Goal: Information Seeking & Learning: Learn about a topic

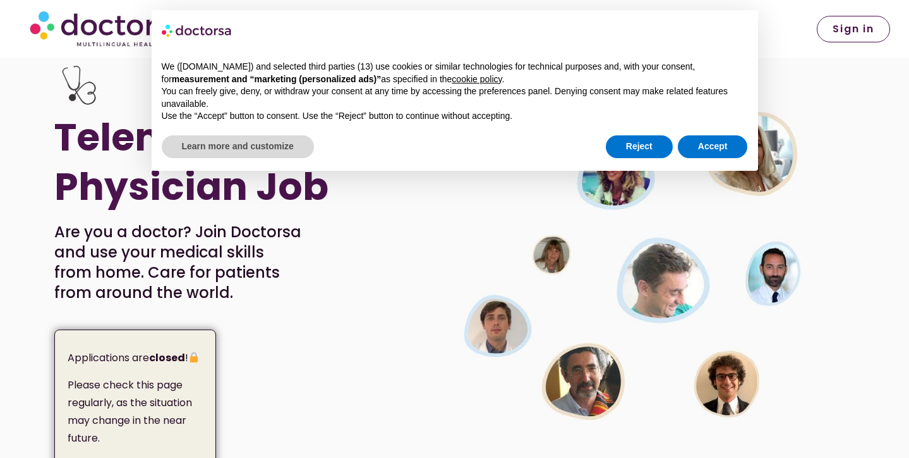
scroll to position [16, 0]
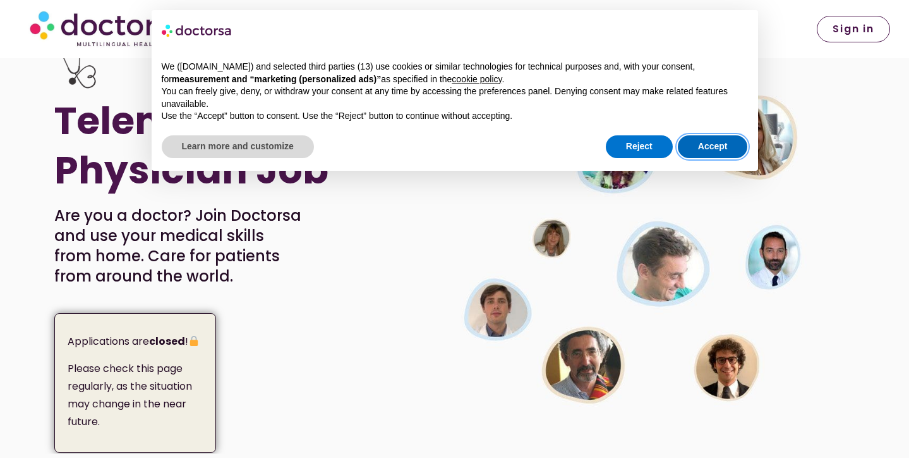
click at [700, 140] on button "Accept" at bounding box center [713, 146] width 70 height 23
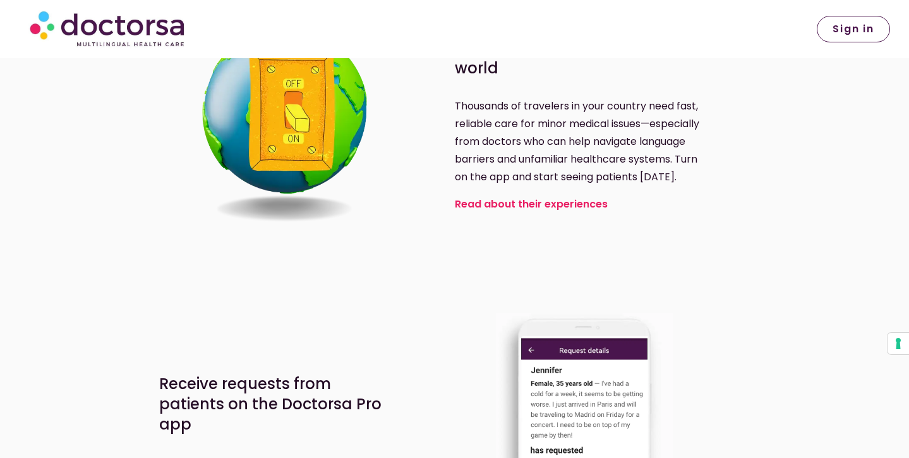
scroll to position [516, 0]
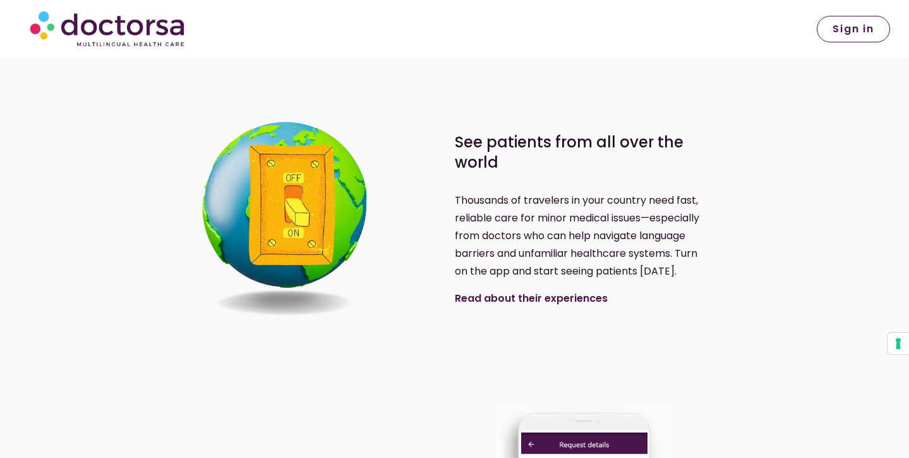
click at [562, 296] on link "Read about their experiences" at bounding box center [531, 298] width 153 height 15
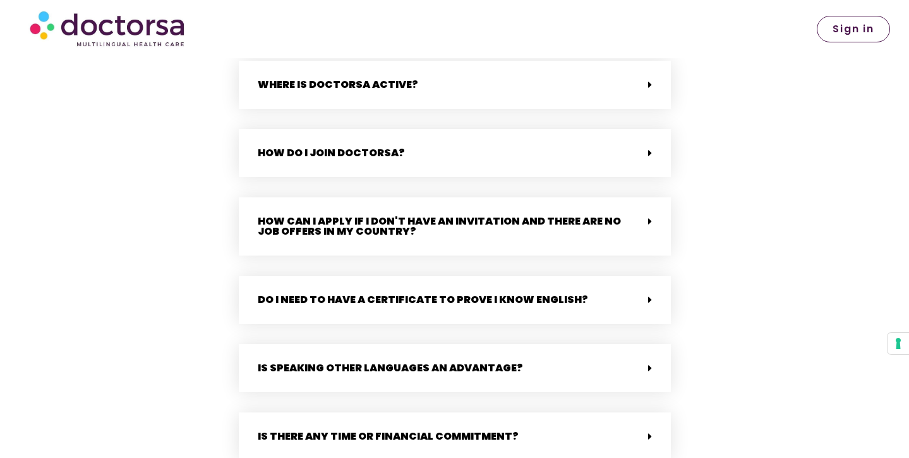
scroll to position [2703, 0]
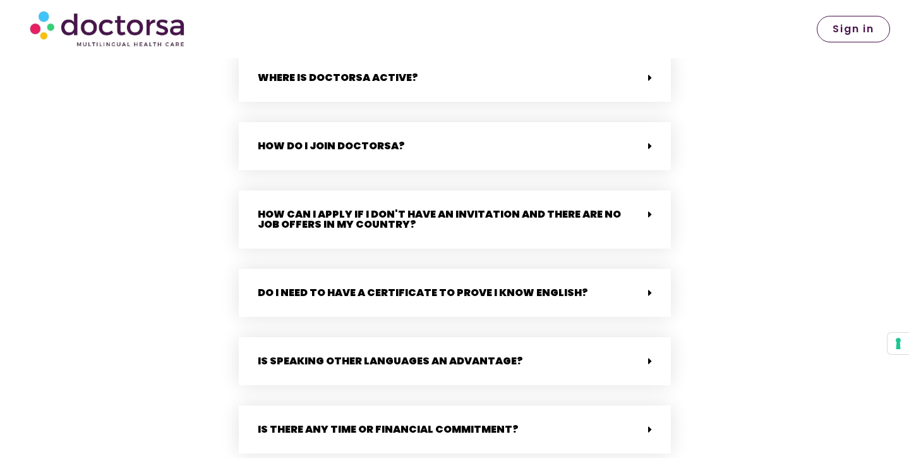
click at [614, 135] on div "How do I join Doctorsa?" at bounding box center [455, 146] width 432 height 48
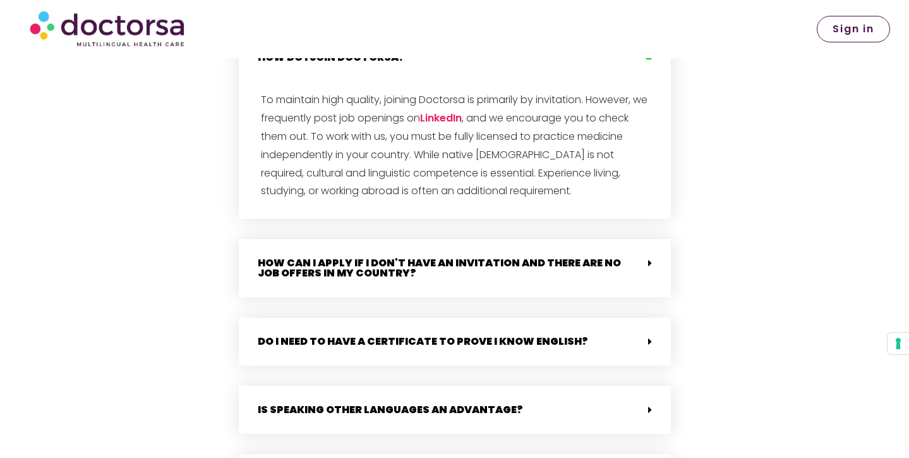
scroll to position [2804, 0]
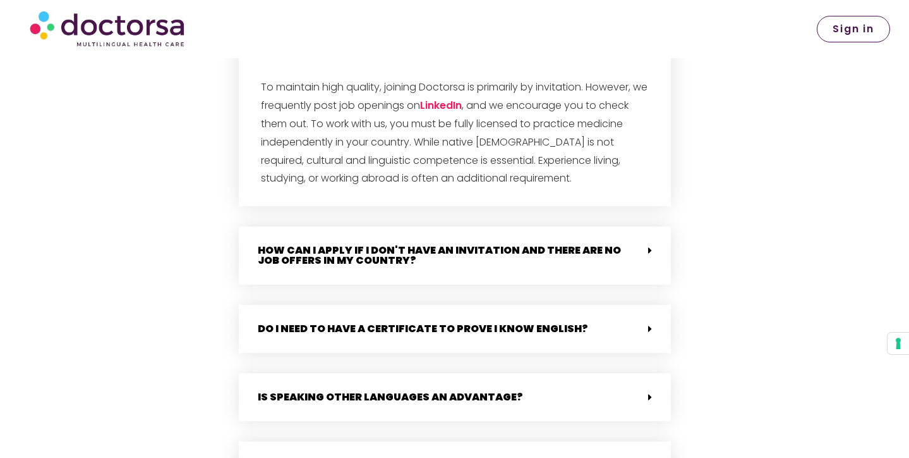
click at [599, 246] on div "How can I apply if I don't have an invitation and there are no job offers in my…" at bounding box center [455, 255] width 432 height 58
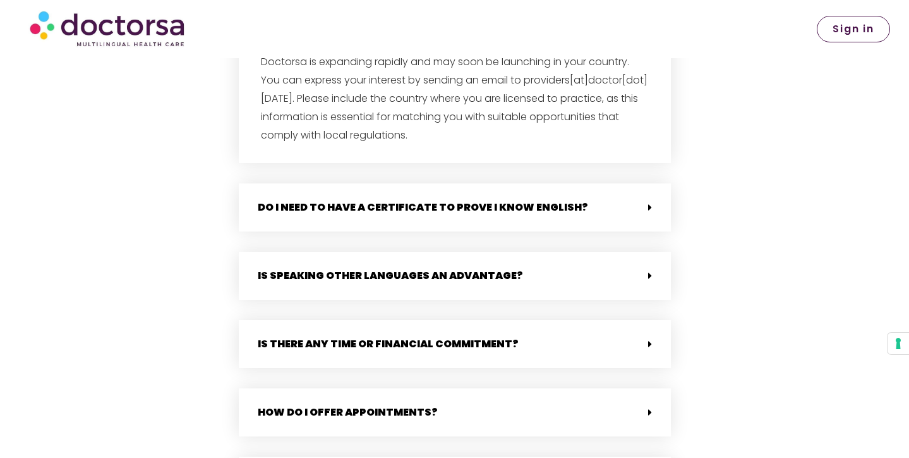
scroll to position [3065, 0]
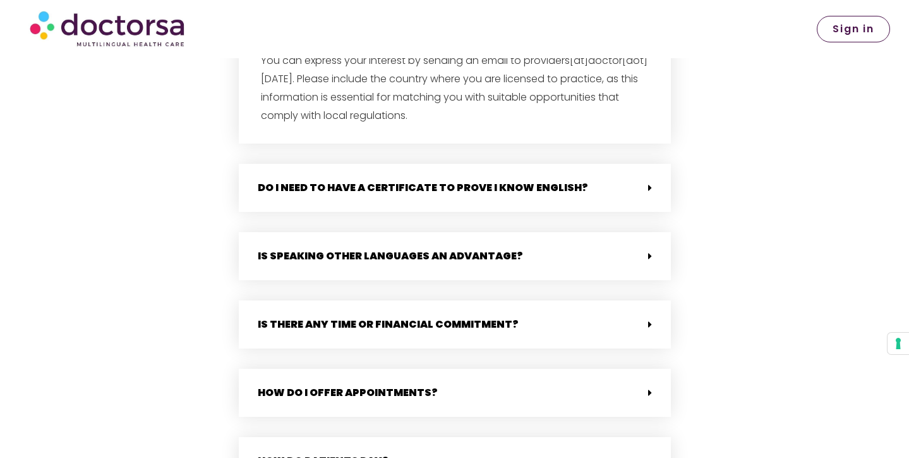
click at [555, 188] on div "Do I need to have a certificate to prove I know English?" at bounding box center [455, 188] width 432 height 48
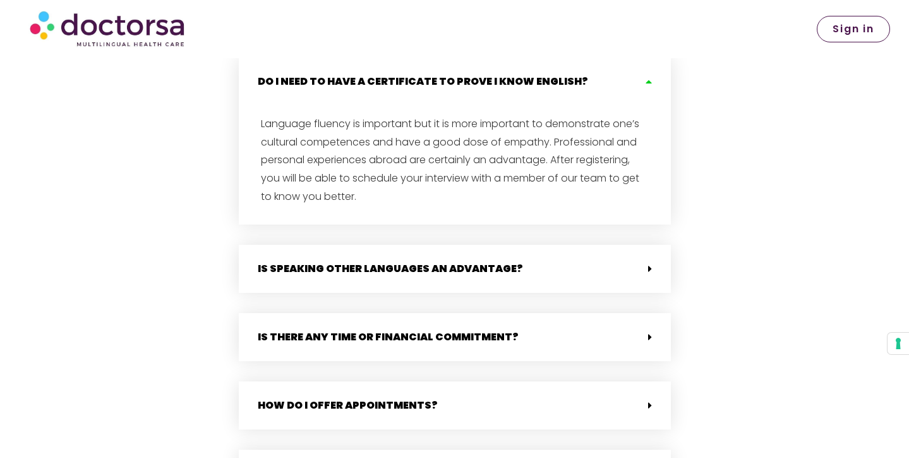
scroll to position [3177, 0]
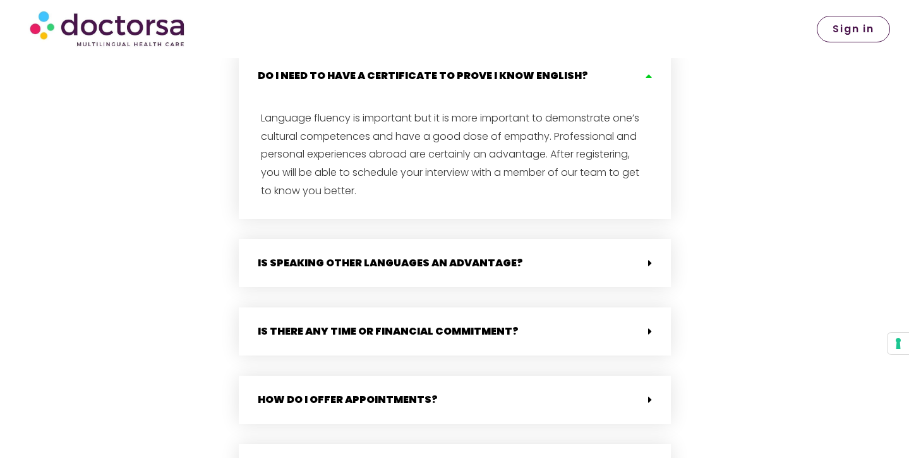
click at [533, 244] on div "Is speaking other languages an advantage?" at bounding box center [455, 263] width 432 height 48
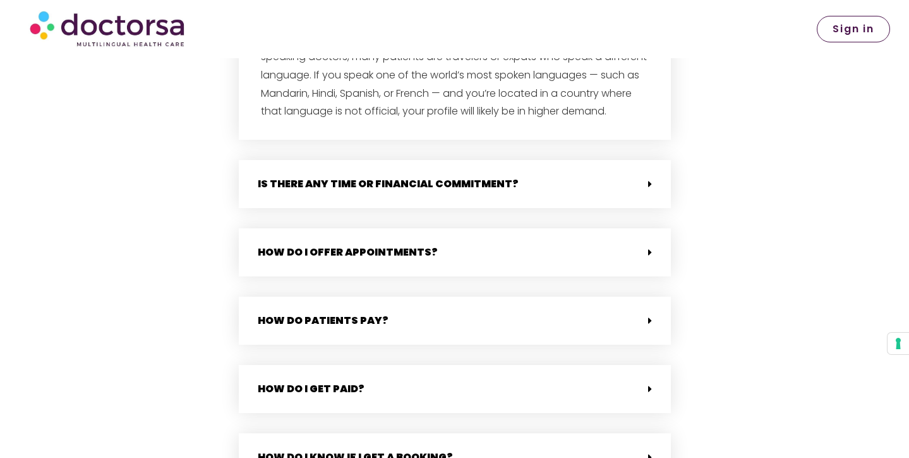
scroll to position [3456, 0]
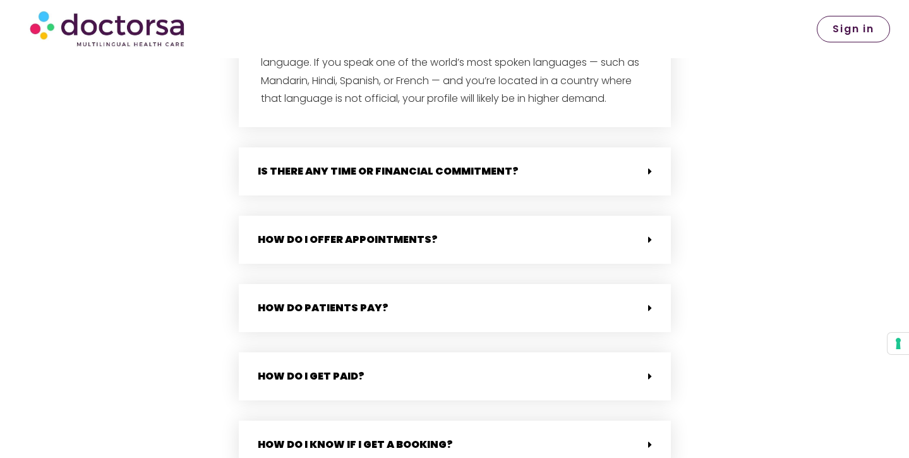
click at [545, 147] on div "Is there any time or financial commitment?" at bounding box center [455, 171] width 432 height 48
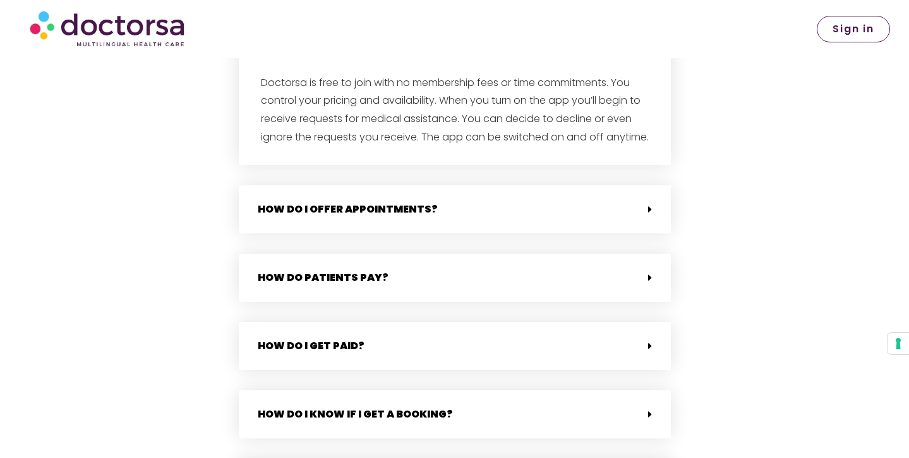
scroll to position [3589, 0]
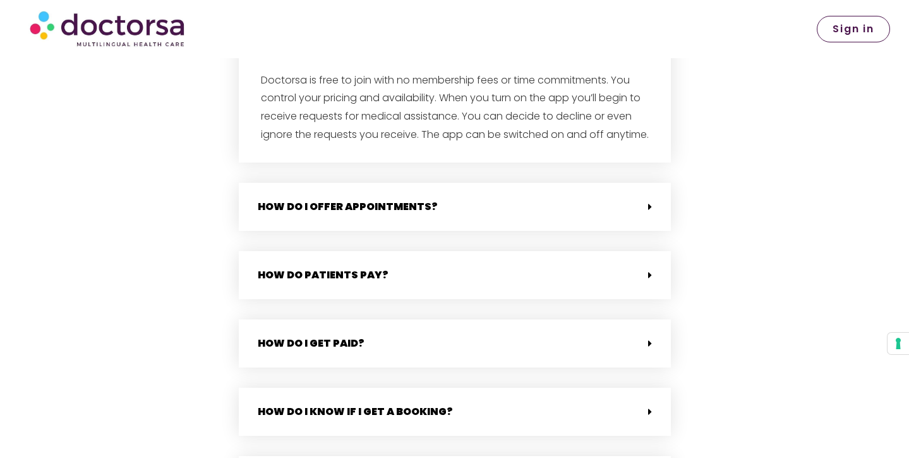
click at [577, 184] on div "How do I offer appointments?" at bounding box center [455, 207] width 432 height 48
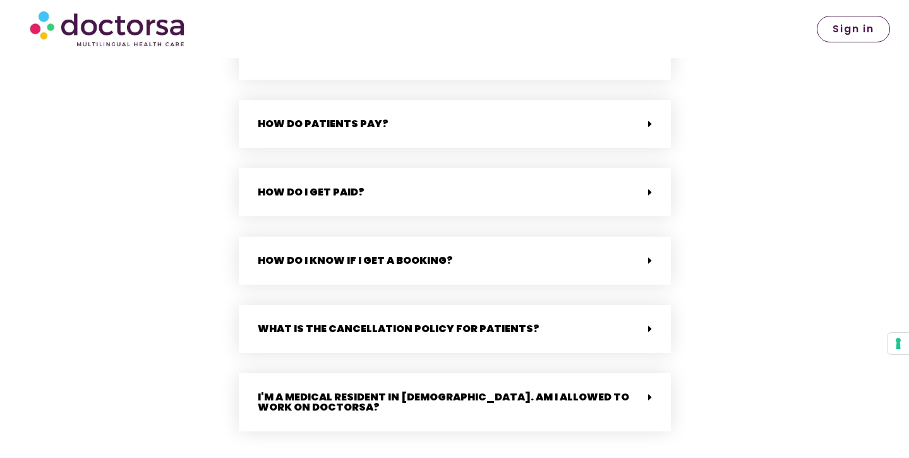
scroll to position [3815, 0]
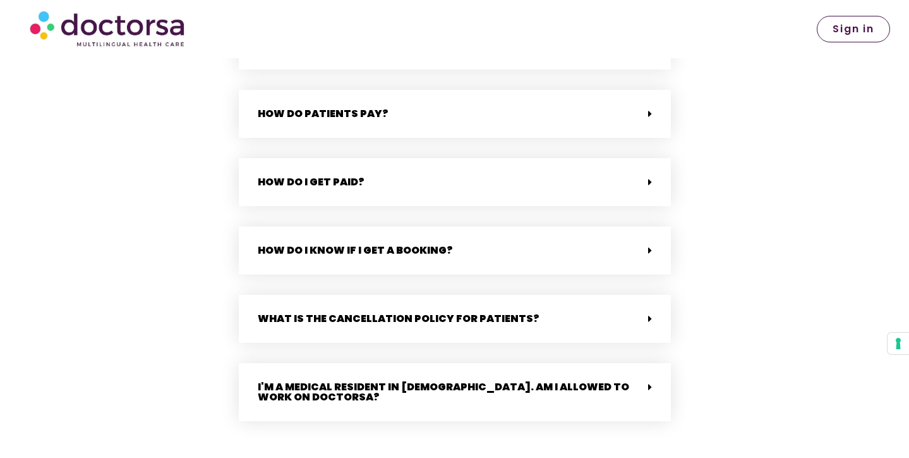
click at [568, 190] on div "How do I get paid?" at bounding box center [455, 182] width 432 height 48
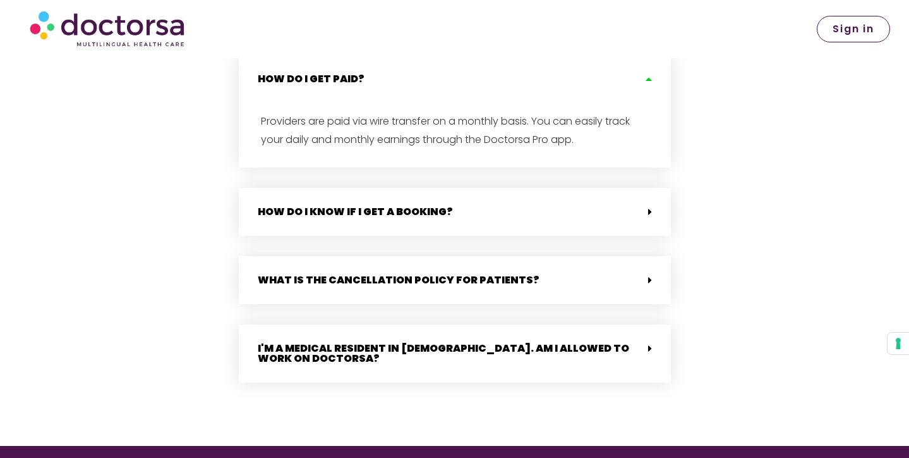
scroll to position [3919, 0]
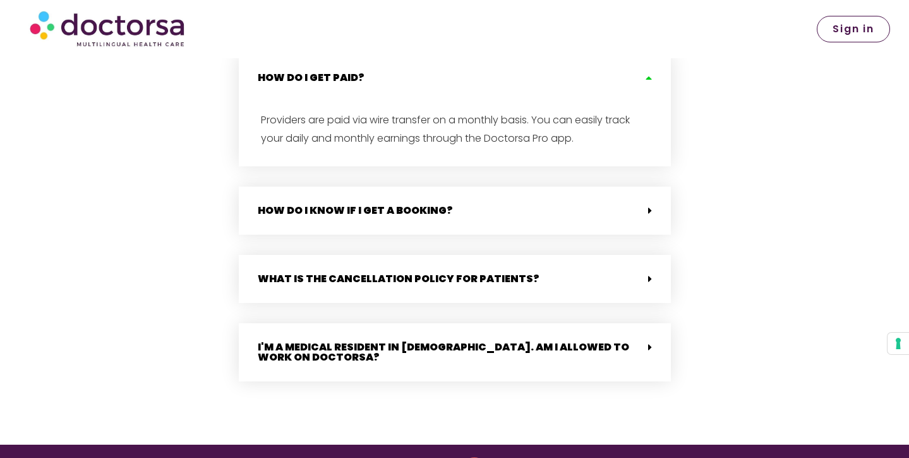
click at [568, 353] on div "I'm a medical resident in Italy. Am I allowed to work on Doctorsa?" at bounding box center [455, 352] width 432 height 58
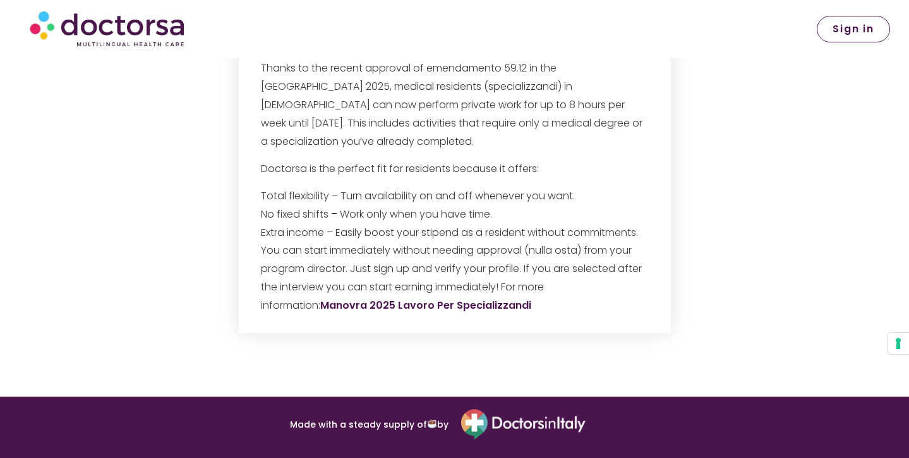
scroll to position [4277, 0]
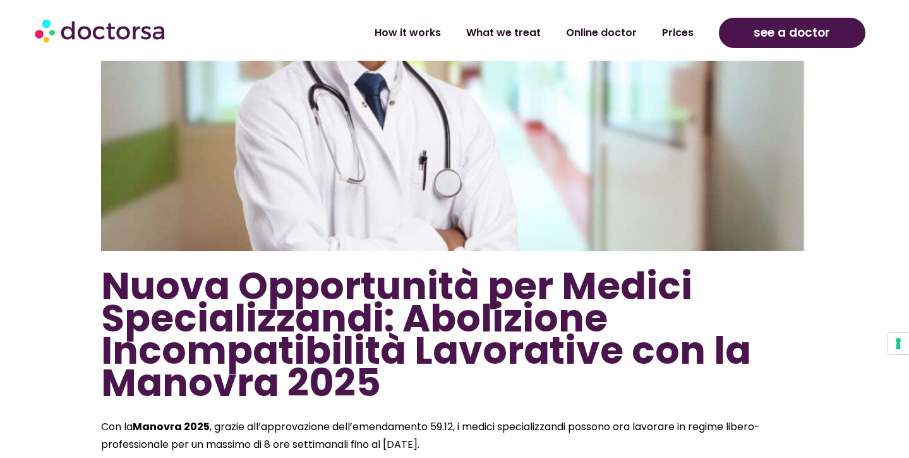
scroll to position [192, 0]
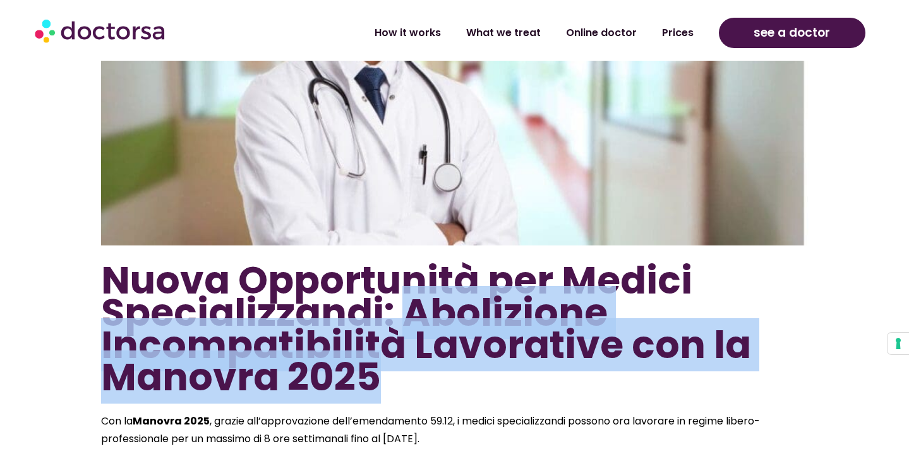
drag, startPoint x: 398, startPoint y: 313, endPoint x: 424, endPoint y: 389, distance: 80.1
click at [424, 389] on h1 "Nuova Opportunità per Medici Specializzandi: Abolizione Incompatibilità Lavorat…" at bounding box center [455, 328] width 708 height 129
copy h1 "Abolizione Incompatibilità Lavorative con la Manovra 2025"
